Goal: Obtain resource: Download file/media

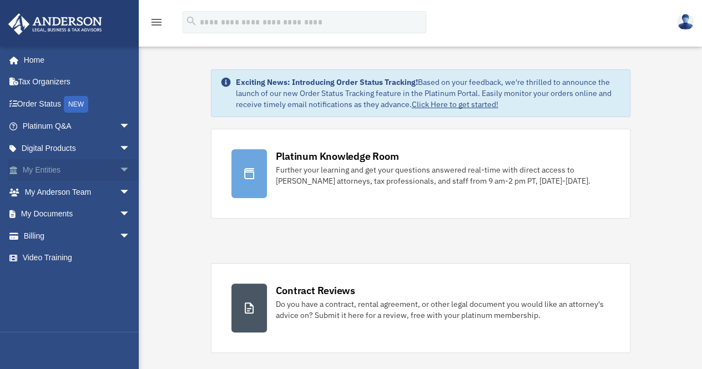
click at [119, 174] on span "arrow_drop_down" at bounding box center [130, 170] width 22 height 23
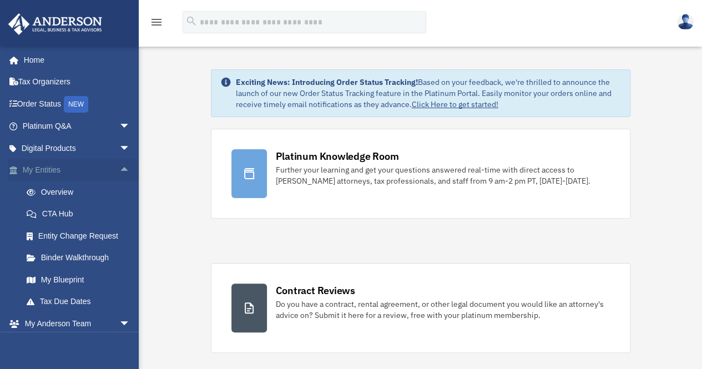
click at [54, 168] on link "My Entities arrow_drop_up" at bounding box center [77, 170] width 139 height 22
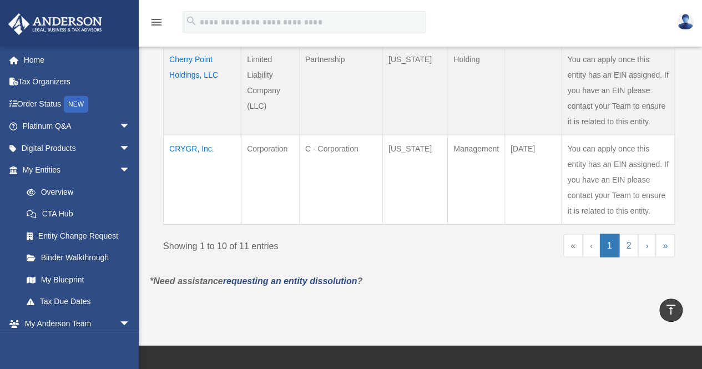
scroll to position [1054, 0]
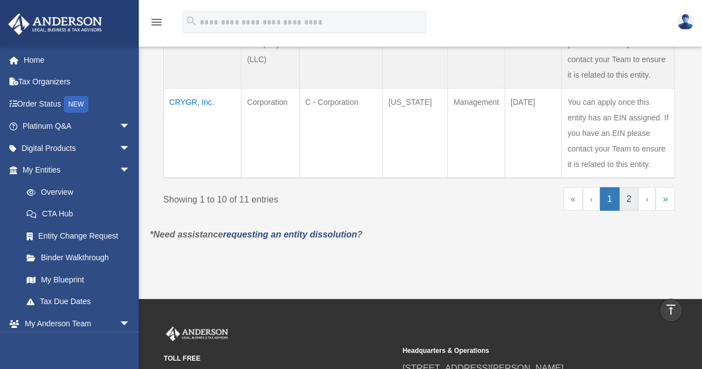
click at [627, 200] on link "2" at bounding box center [628, 198] width 19 height 23
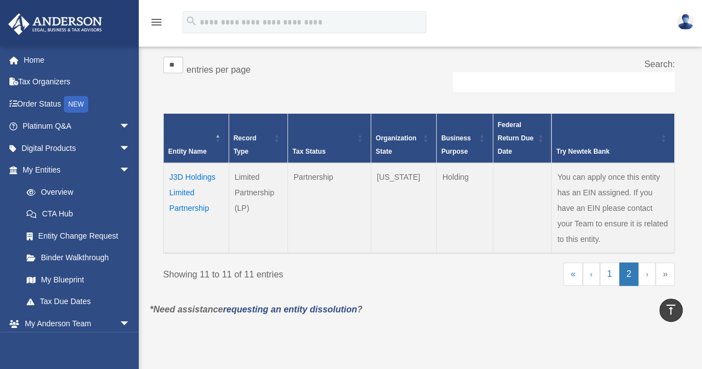
scroll to position [165, 0]
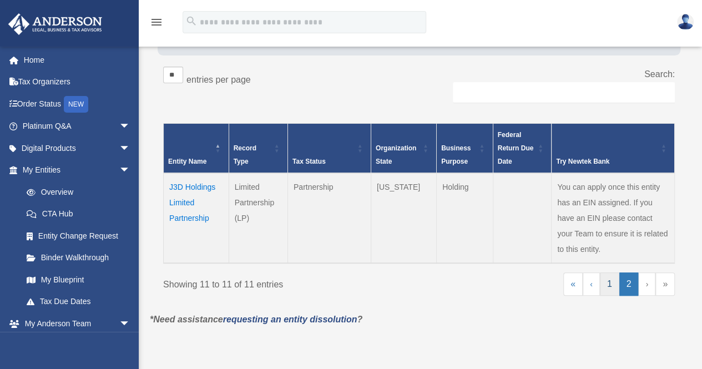
click at [607, 288] on link "1" at bounding box center [609, 283] width 19 height 23
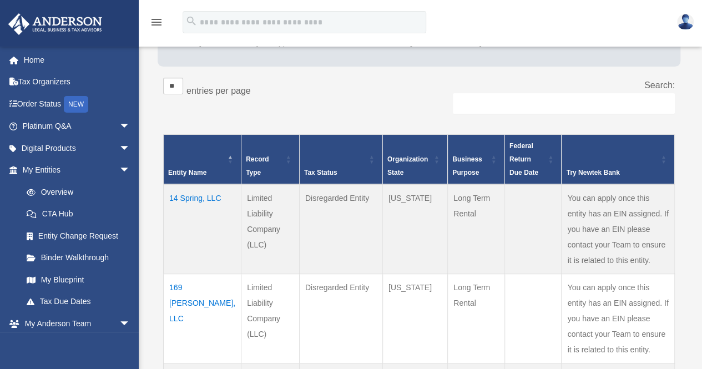
scroll to position [179, 0]
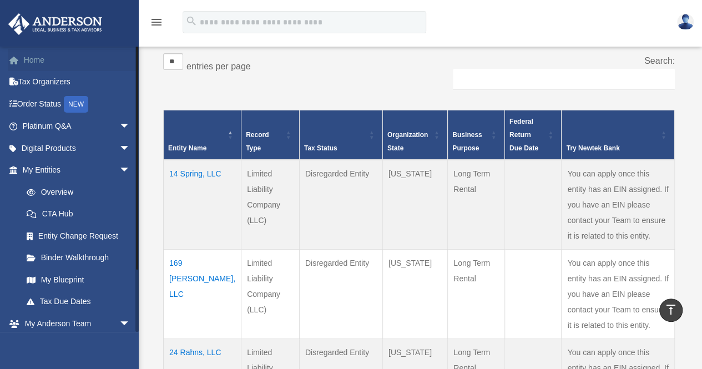
click at [20, 59] on span at bounding box center [20, 61] width 8 height 8
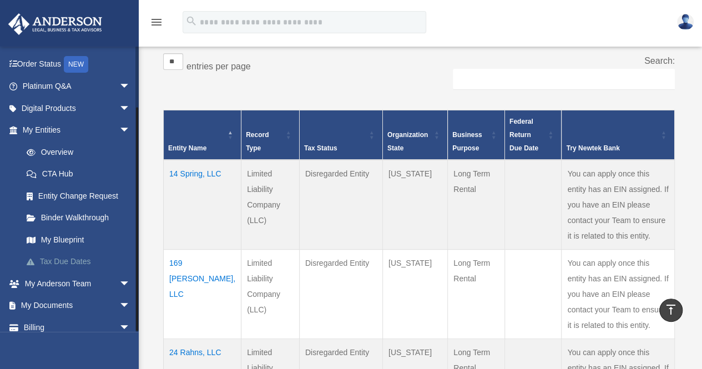
scroll to position [70, 0]
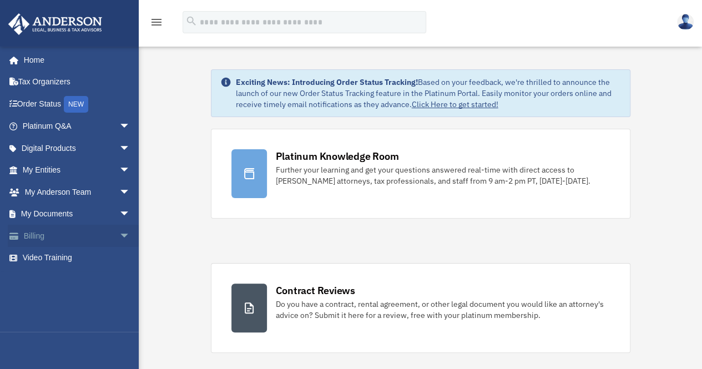
click at [119, 231] on span "arrow_drop_down" at bounding box center [130, 236] width 22 height 23
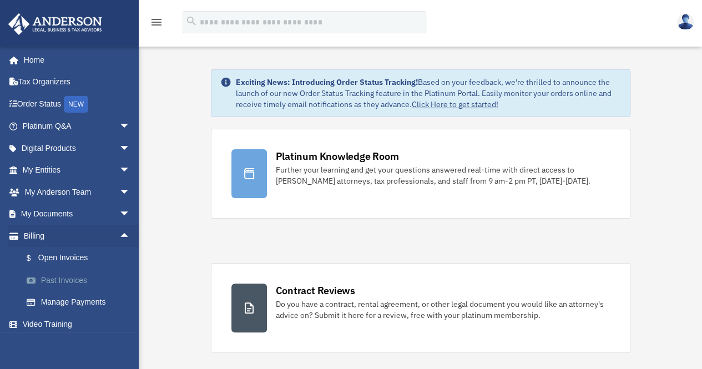
click at [57, 281] on link "Past Invoices" at bounding box center [81, 280] width 131 height 22
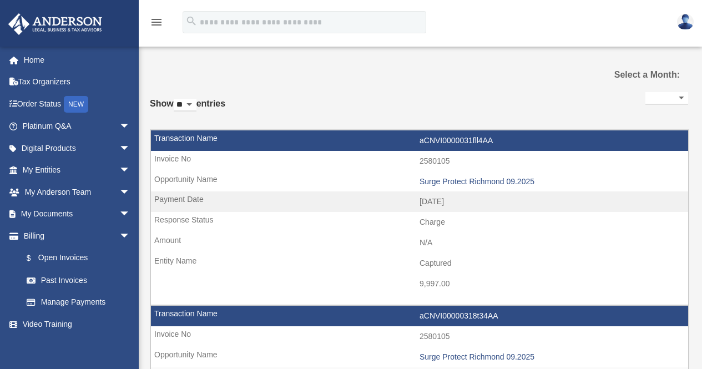
select select
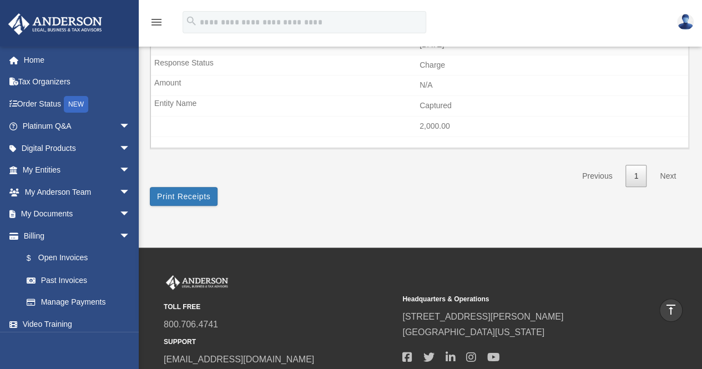
scroll to position [277, 0]
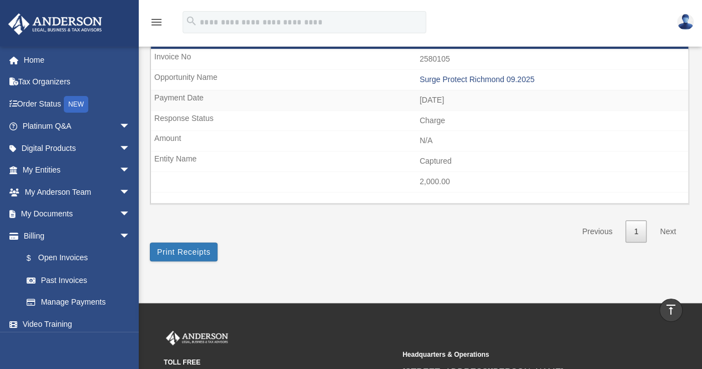
click at [661, 227] on link "Next" at bounding box center [667, 231] width 33 height 23
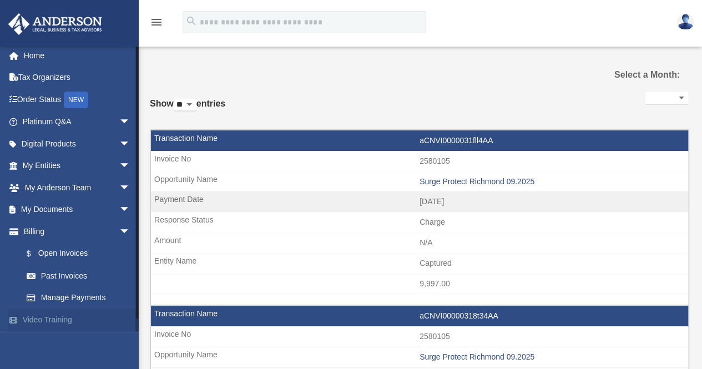
scroll to position [5, 0]
click at [119, 209] on span "arrow_drop_down" at bounding box center [130, 209] width 22 height 23
click at [45, 232] on link "Box" at bounding box center [81, 231] width 131 height 22
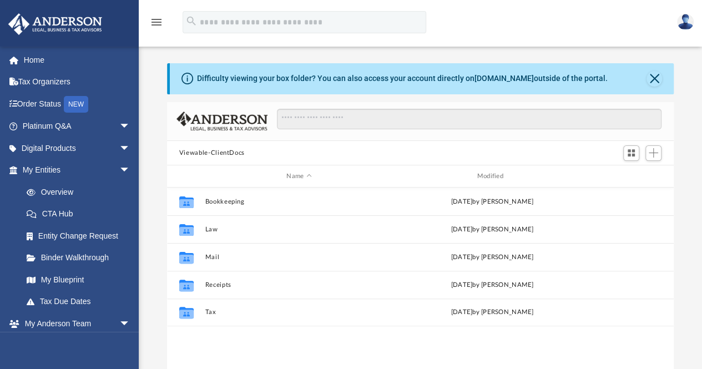
scroll to position [244, 498]
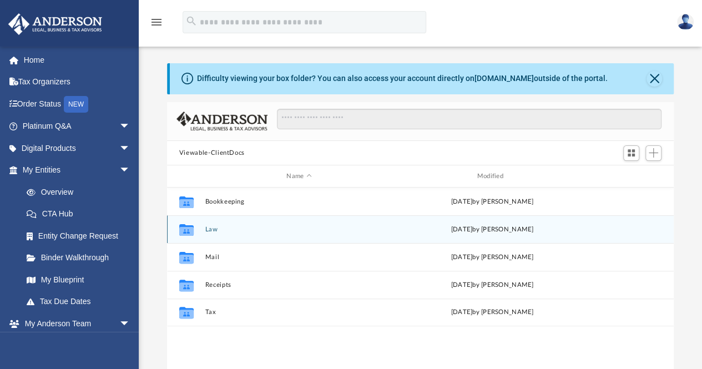
click at [207, 227] on button "Law" at bounding box center [299, 229] width 188 height 7
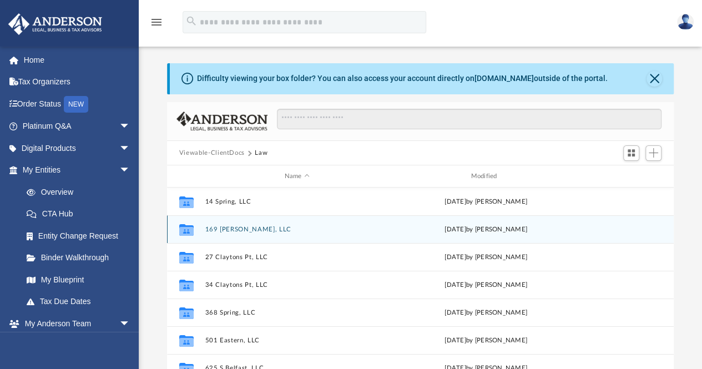
click at [210, 227] on button "169 [PERSON_NAME], LLC" at bounding box center [297, 229] width 184 height 7
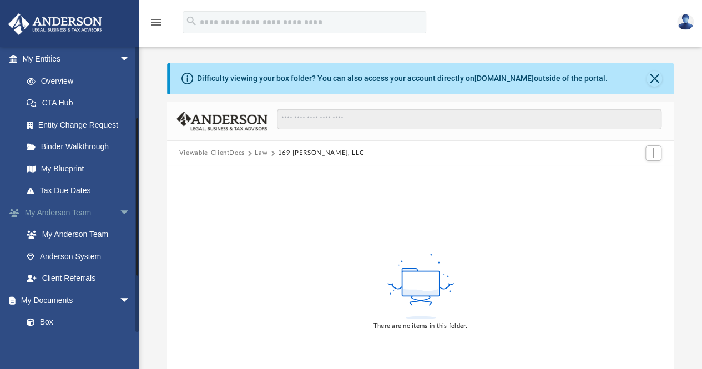
scroll to position [166, 0]
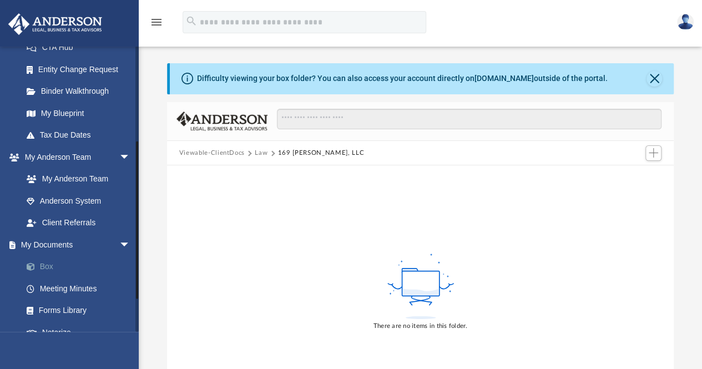
click at [47, 266] on link "Box" at bounding box center [81, 267] width 131 height 22
click at [47, 264] on link "Box" at bounding box center [81, 267] width 131 height 22
click at [260, 153] on button "Law" at bounding box center [261, 153] width 13 height 10
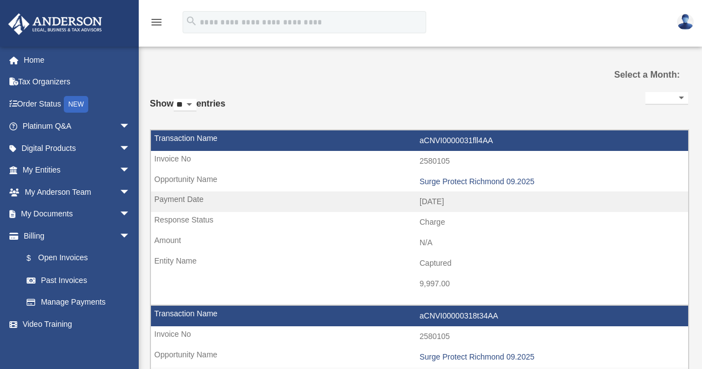
select select
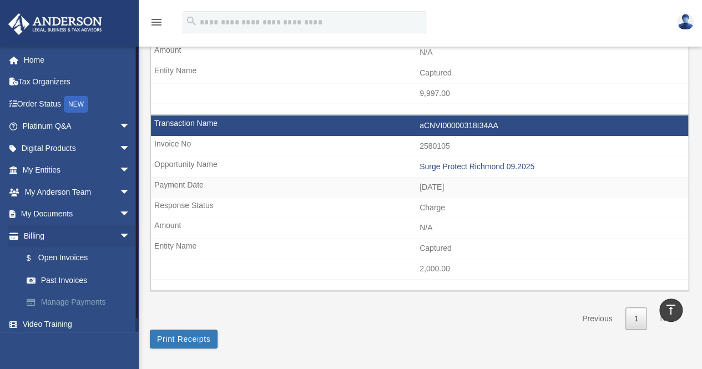
scroll to position [166, 0]
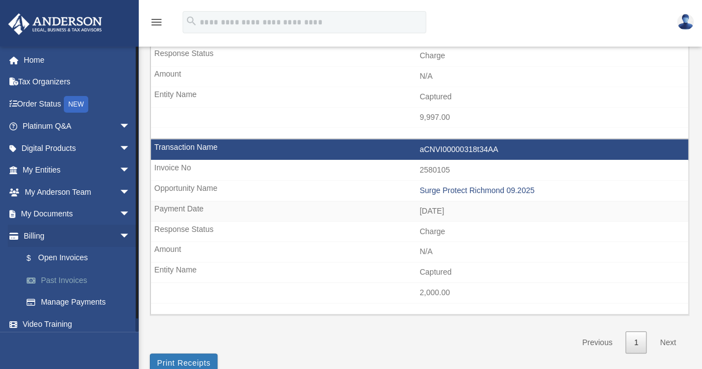
click at [37, 269] on link "Past Invoices" at bounding box center [81, 280] width 131 height 22
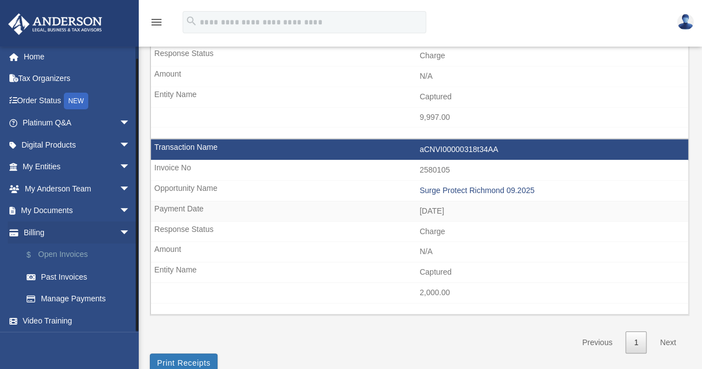
scroll to position [5, 0]
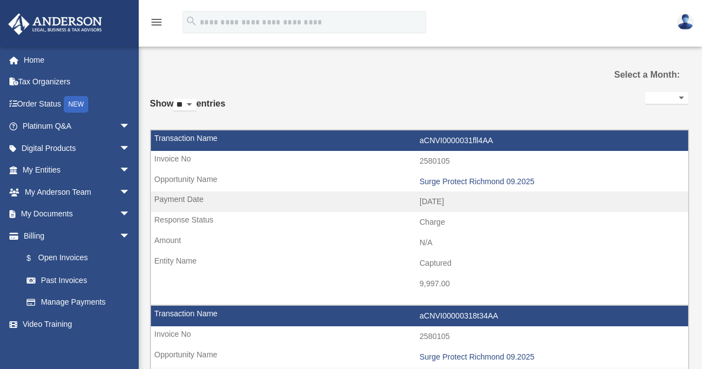
select select
click at [119, 211] on span "arrow_drop_down" at bounding box center [130, 214] width 22 height 23
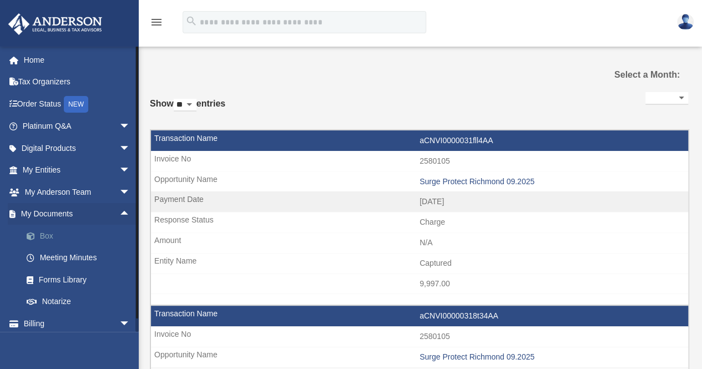
click at [40, 232] on link "Box" at bounding box center [81, 236] width 131 height 22
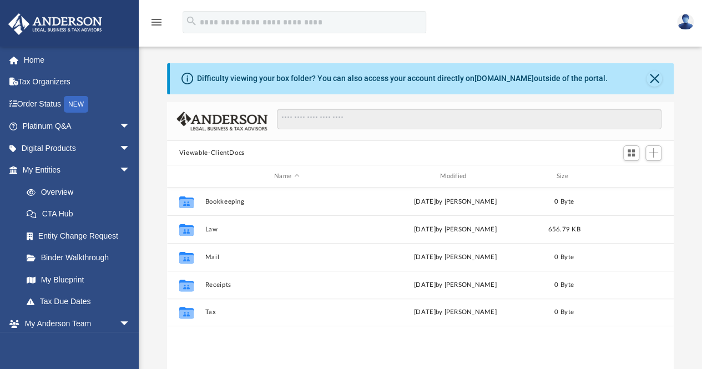
scroll to position [244, 498]
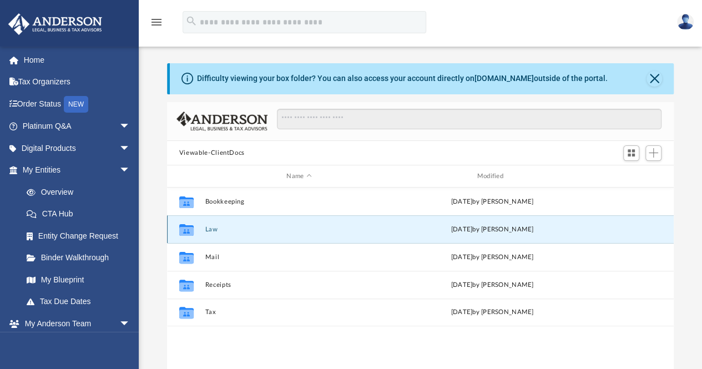
click at [205, 226] on button "Law" at bounding box center [299, 229] width 188 height 7
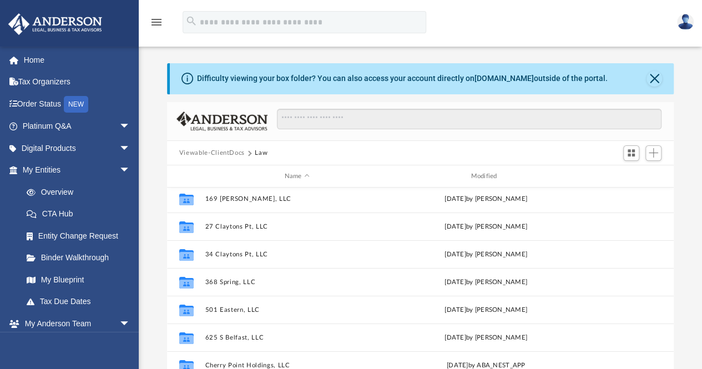
scroll to position [47, 0]
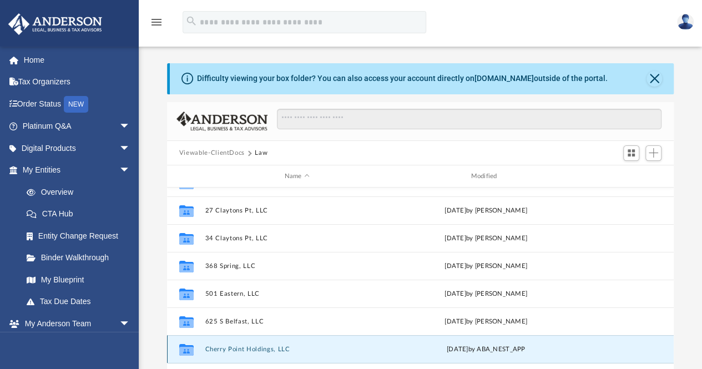
click at [240, 350] on button "Cherry Point Holdings, LLC" at bounding box center [297, 349] width 184 height 7
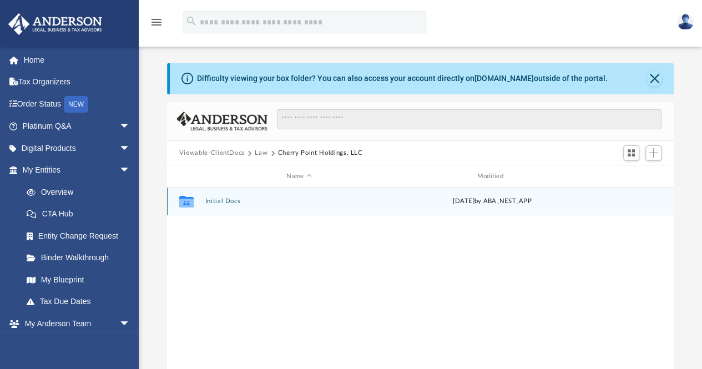
click at [222, 202] on button "Initial Docs" at bounding box center [299, 201] width 188 height 7
click at [229, 200] on button "Cherry Point Holdings, LLC - Filed Articles.pdf" at bounding box center [299, 201] width 188 height 7
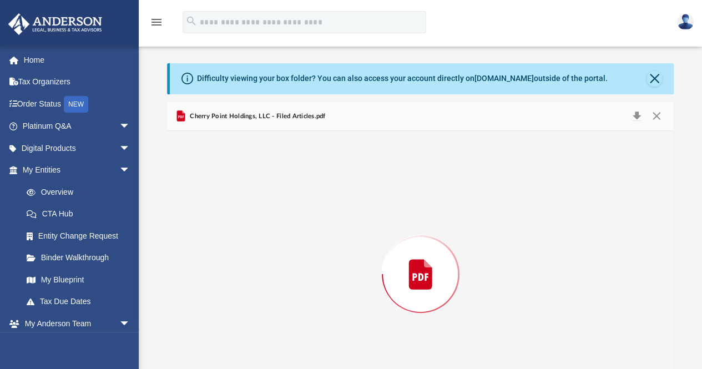
scroll to position [48, 0]
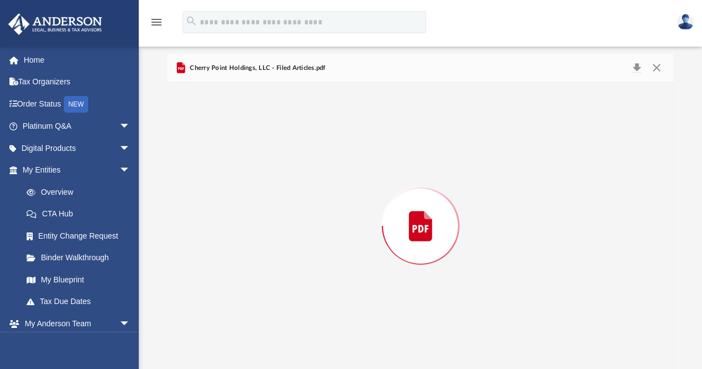
click at [229, 200] on div "Preview" at bounding box center [420, 226] width 507 height 286
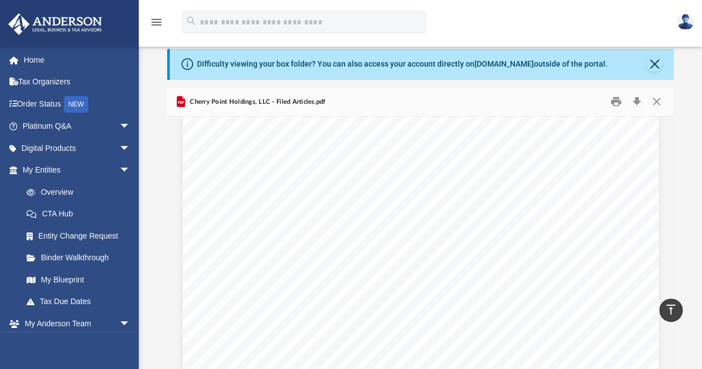
scroll to position [0, 0]
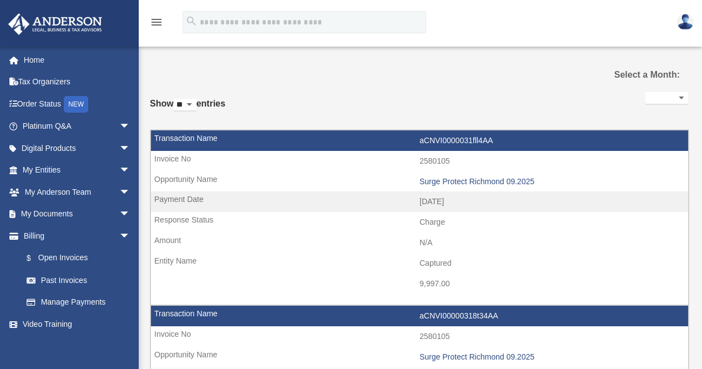
select select
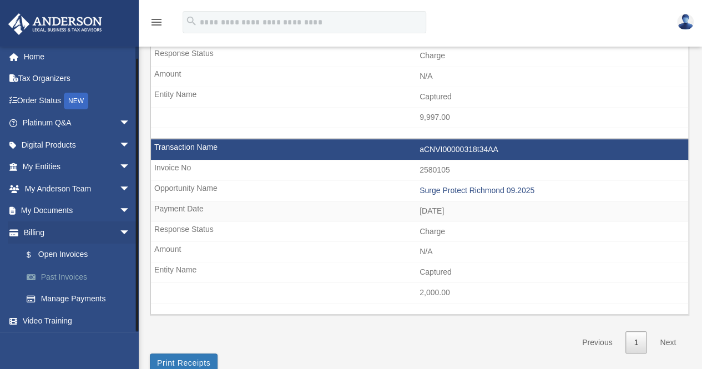
scroll to position [5, 0]
click at [119, 208] on span "arrow_drop_down" at bounding box center [130, 209] width 22 height 23
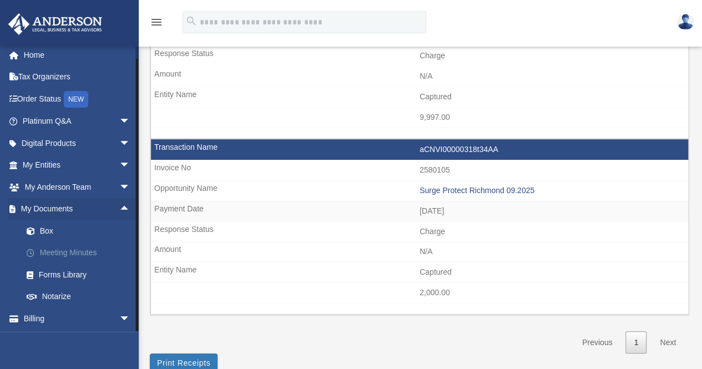
click at [60, 251] on link "Meeting Minutes" at bounding box center [81, 253] width 131 height 22
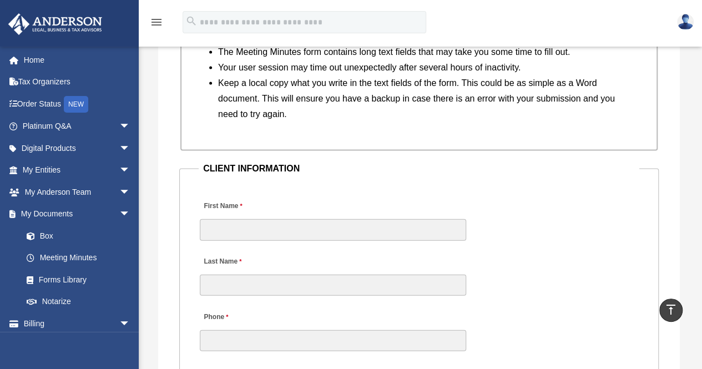
scroll to position [1109, 0]
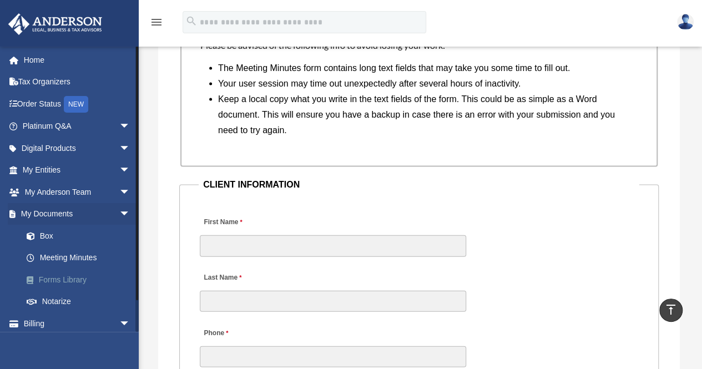
click at [78, 276] on link "Forms Library" at bounding box center [81, 279] width 131 height 22
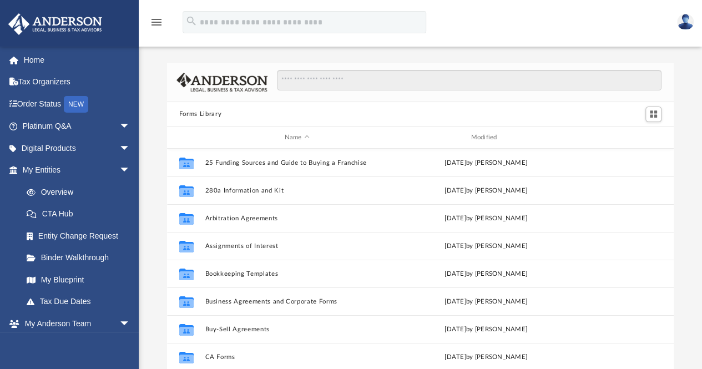
scroll to position [244, 498]
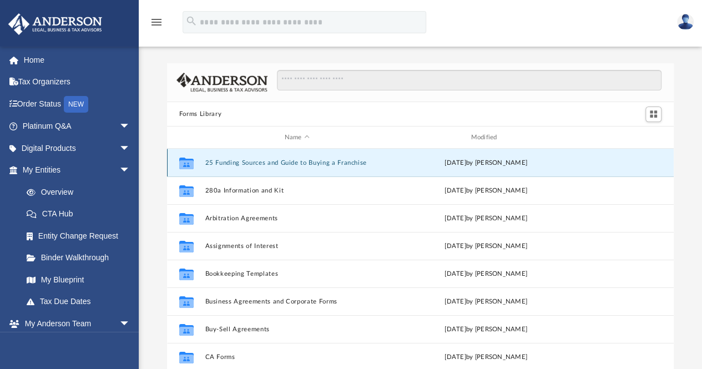
click at [261, 160] on button "25 Funding Sources and Guide to Buying a Franchise" at bounding box center [297, 162] width 184 height 7
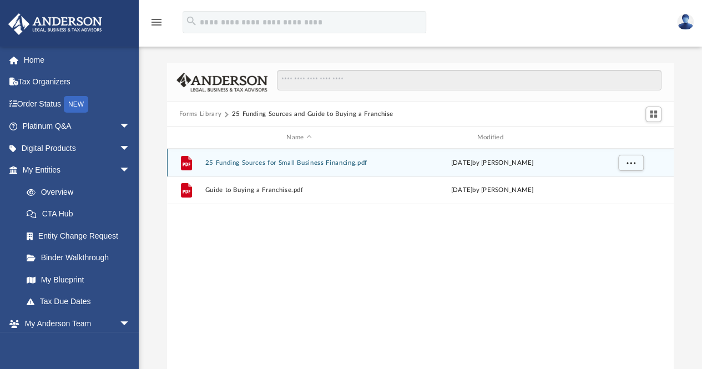
click at [263, 165] on button "25 Funding Sources for Small Business Financing.pdf" at bounding box center [299, 162] width 188 height 7
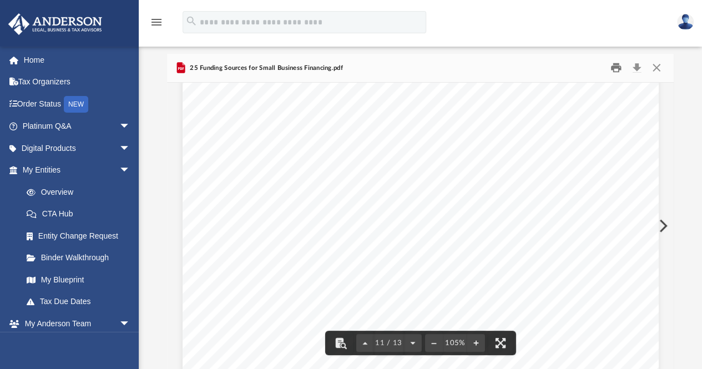
scroll to position [6268, 0]
